Goal: Find specific page/section: Find specific page/section

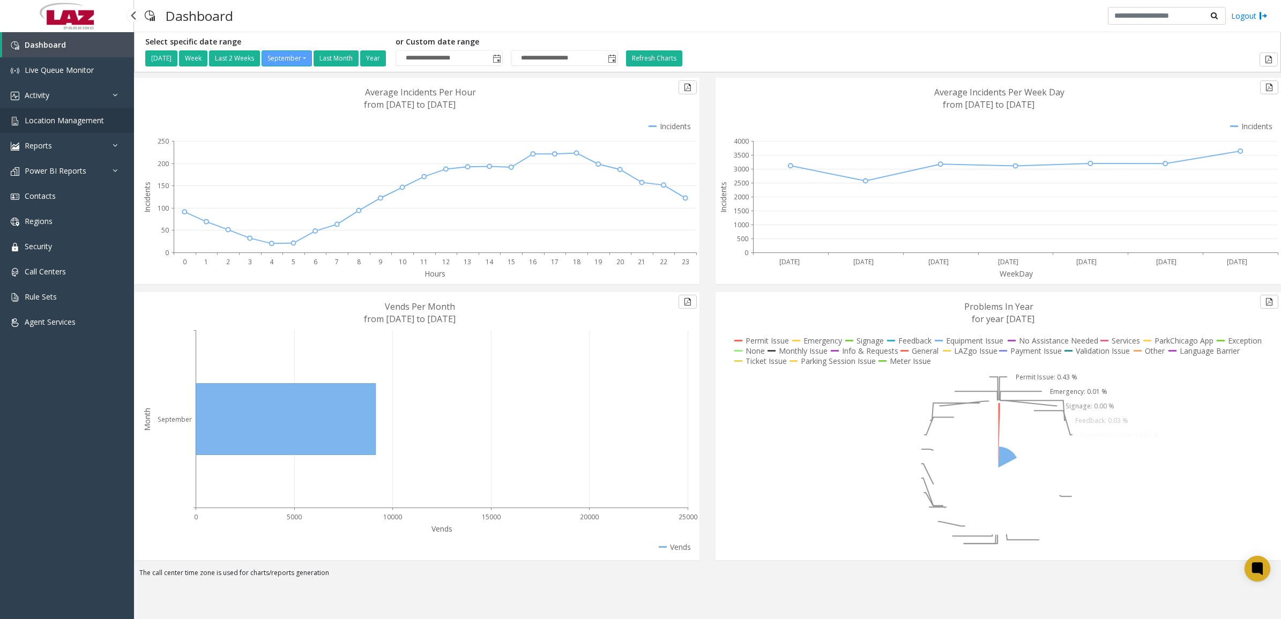
click at [69, 116] on span "Location Management" at bounding box center [64, 120] width 79 height 10
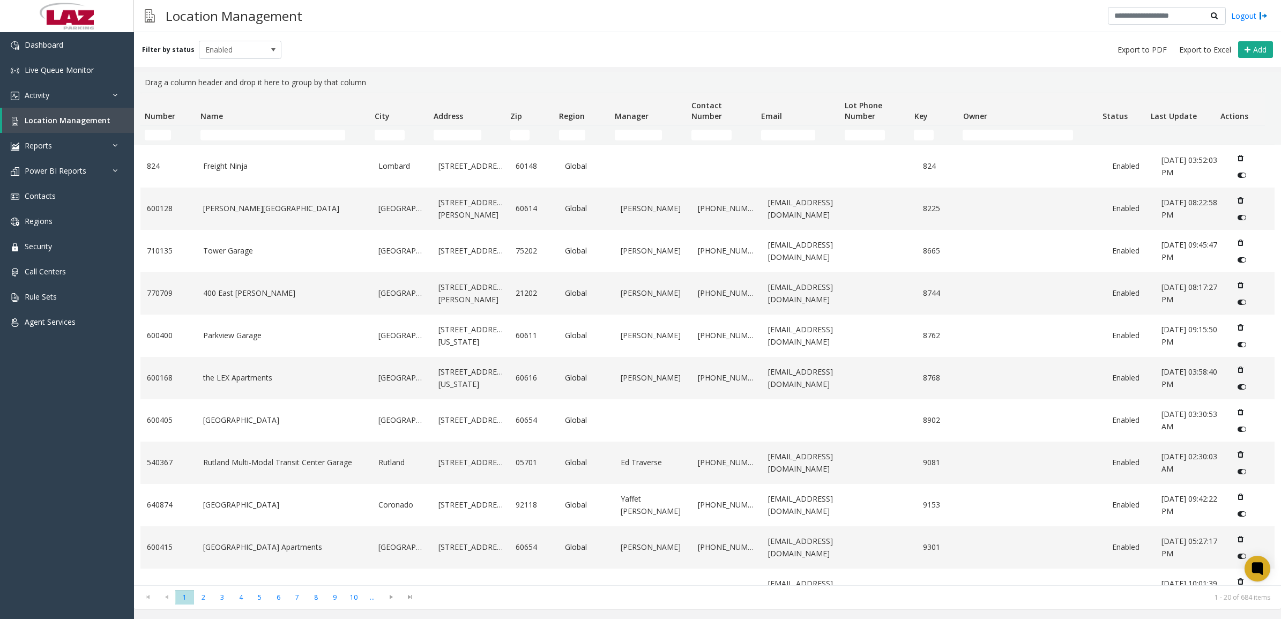
drag, startPoint x: 116, startPoint y: 4, endPoint x: 128, endPoint y: -20, distance: 27.3
drag, startPoint x: 128, startPoint y: -20, endPoint x: 390, endPoint y: 71, distance: 278.1
click at [389, 45] on div "Filter by status Enabled Add" at bounding box center [707, 49] width 1147 height 35
click at [240, 132] on input "Name Filter" at bounding box center [273, 135] width 145 height 11
type input "*****"
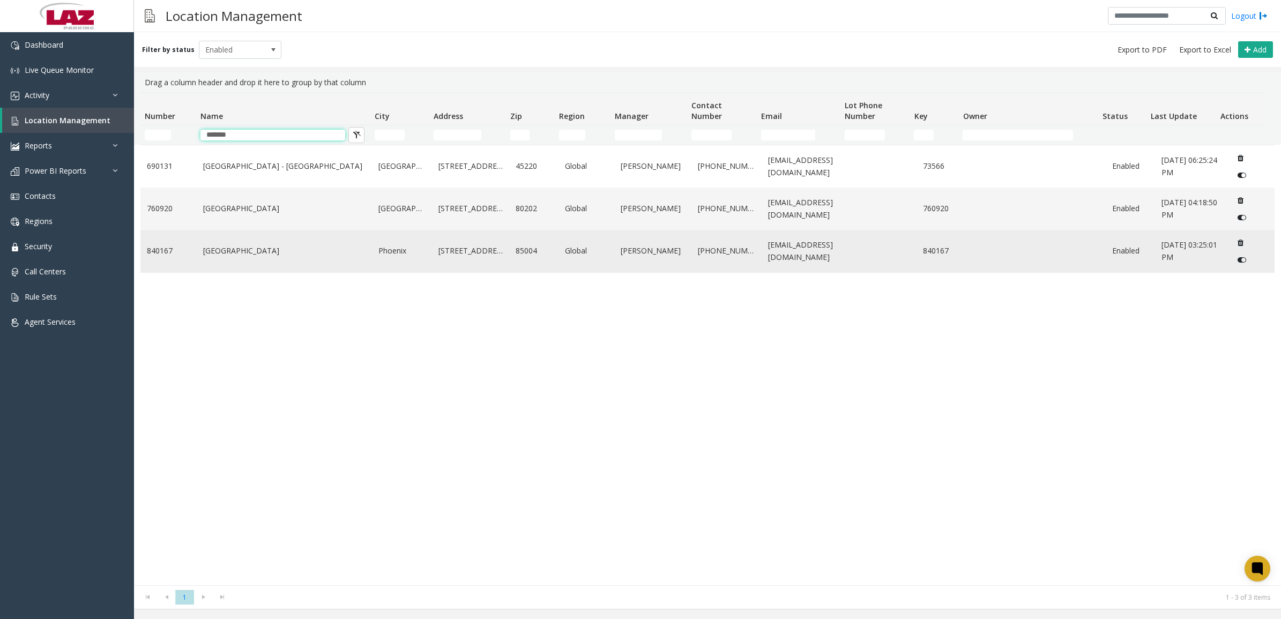
type input "*******"
click at [334, 253] on link "[GEOGRAPHIC_DATA]" at bounding box center [284, 251] width 163 height 12
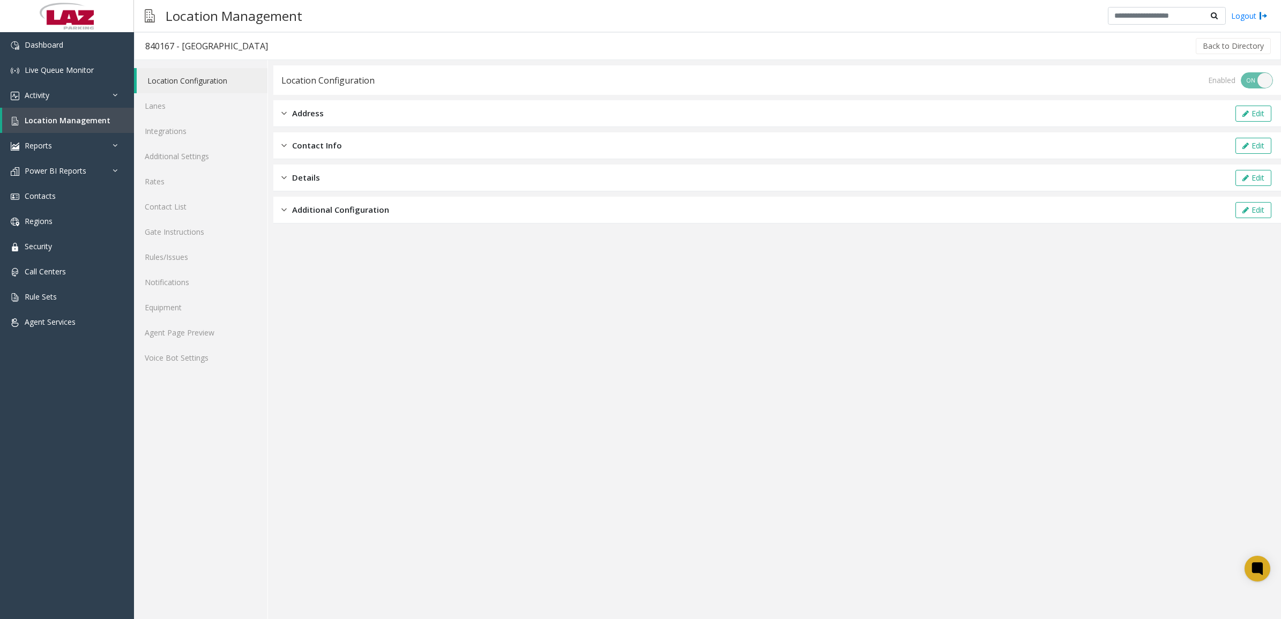
click at [167, 56] on div "840167 - [GEOGRAPHIC_DATA] Back to Directory" at bounding box center [707, 46] width 1147 height 28
click at [159, 51] on div "840167 - [GEOGRAPHIC_DATA]" at bounding box center [206, 46] width 123 height 14
copy div "840167"
